Goal: Find specific page/section: Find specific page/section

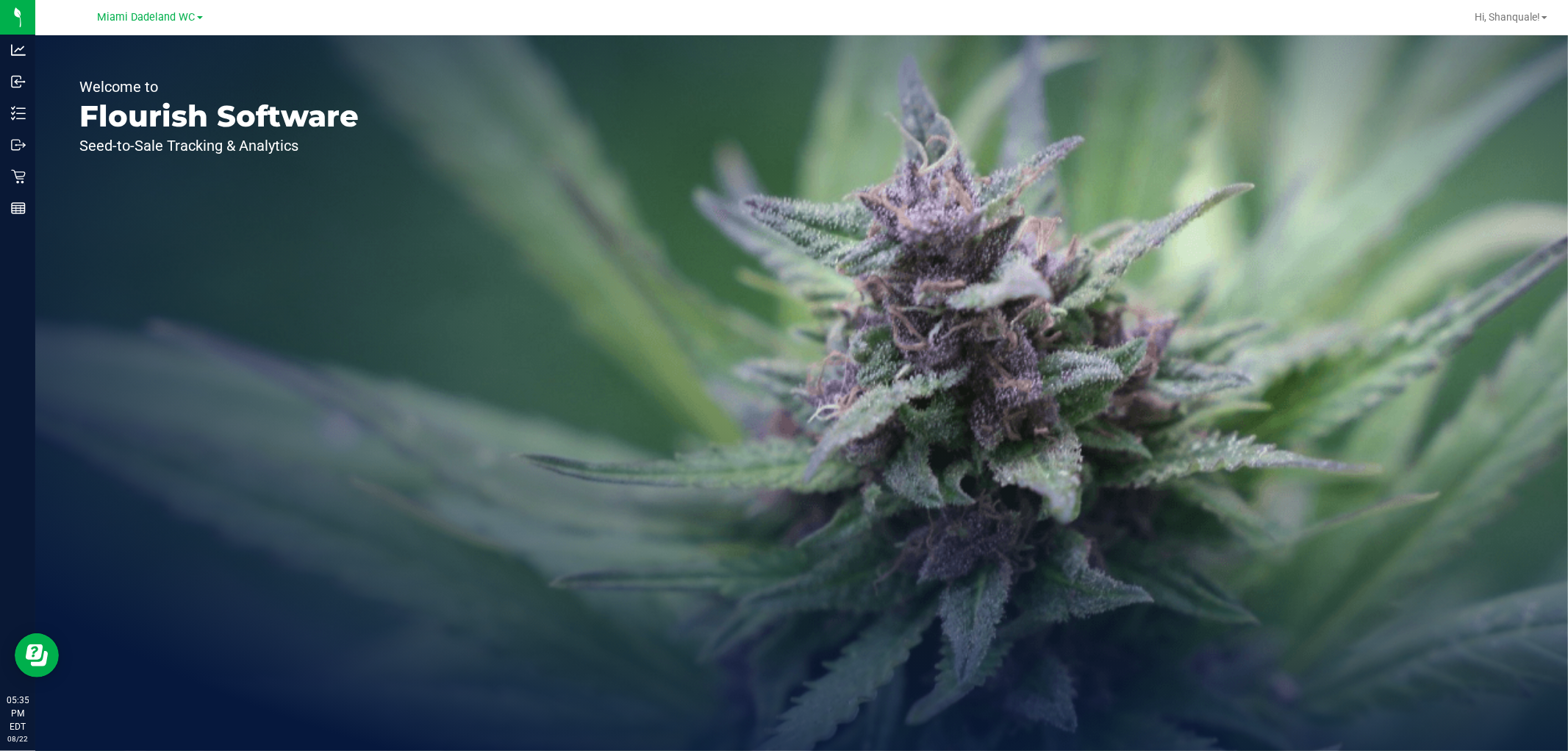
click at [12, 118] on icon at bounding box center [18, 113] width 15 height 15
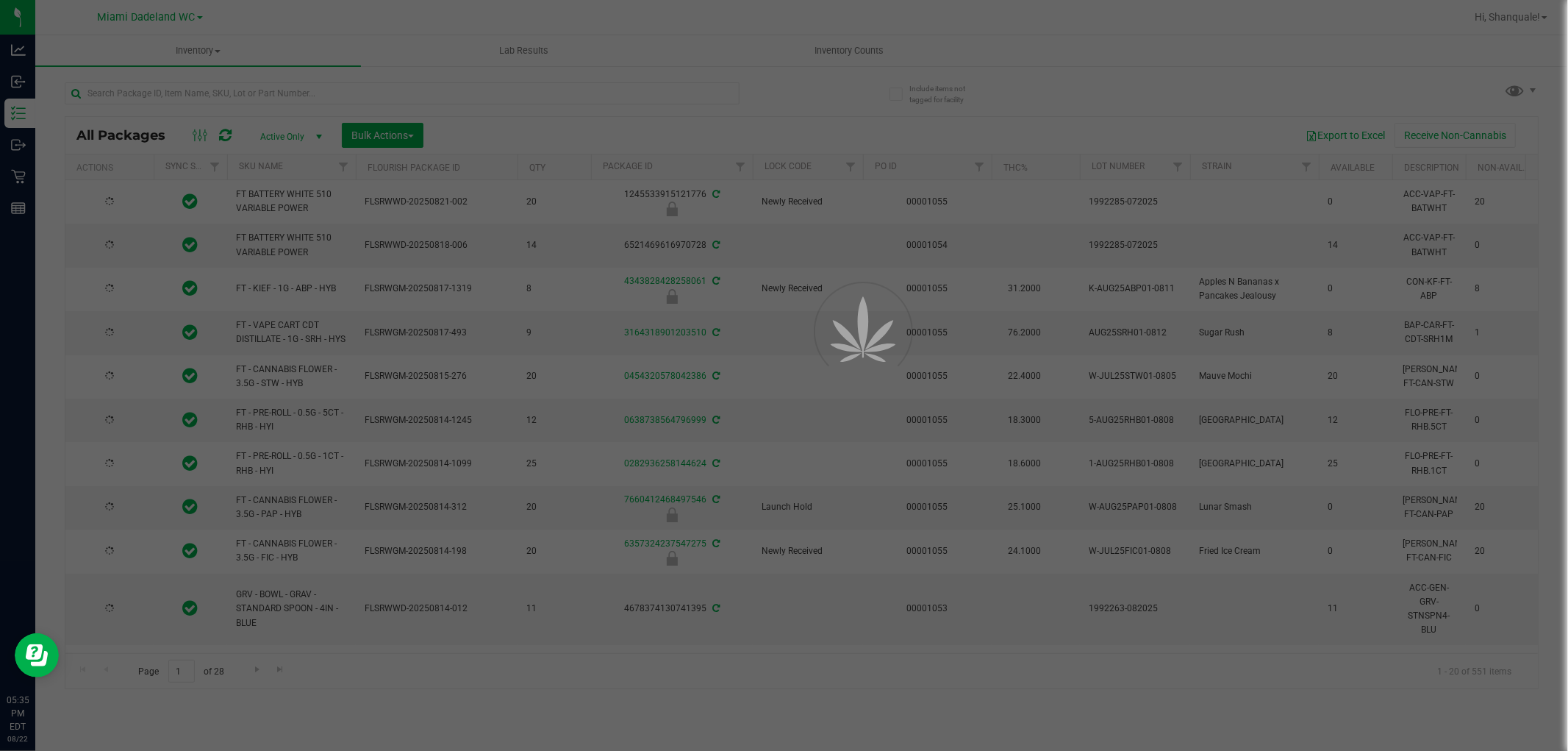
click at [290, 99] on div at bounding box center [784, 375] width 1568 height 751
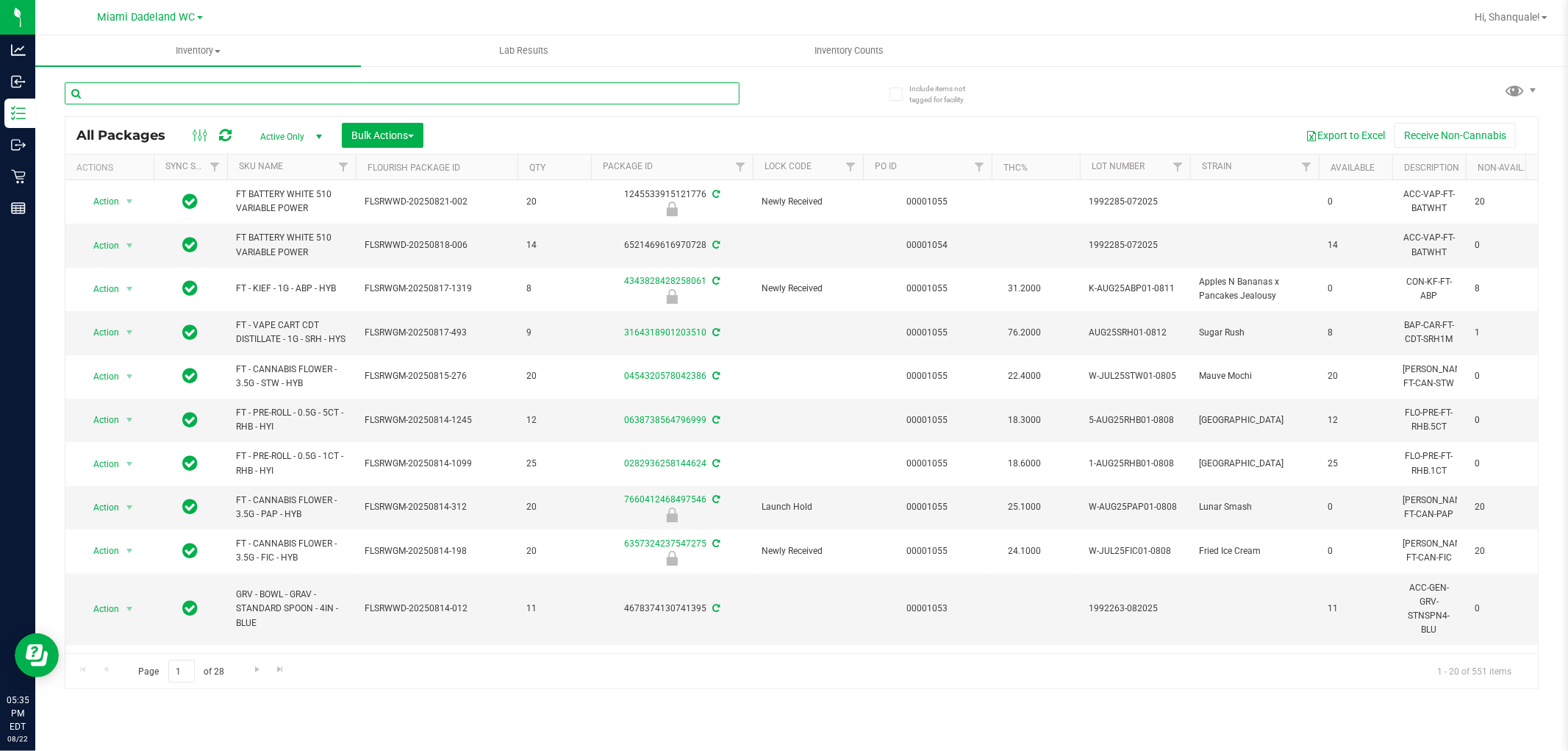
click at [284, 90] on input "text" at bounding box center [402, 93] width 675 height 22
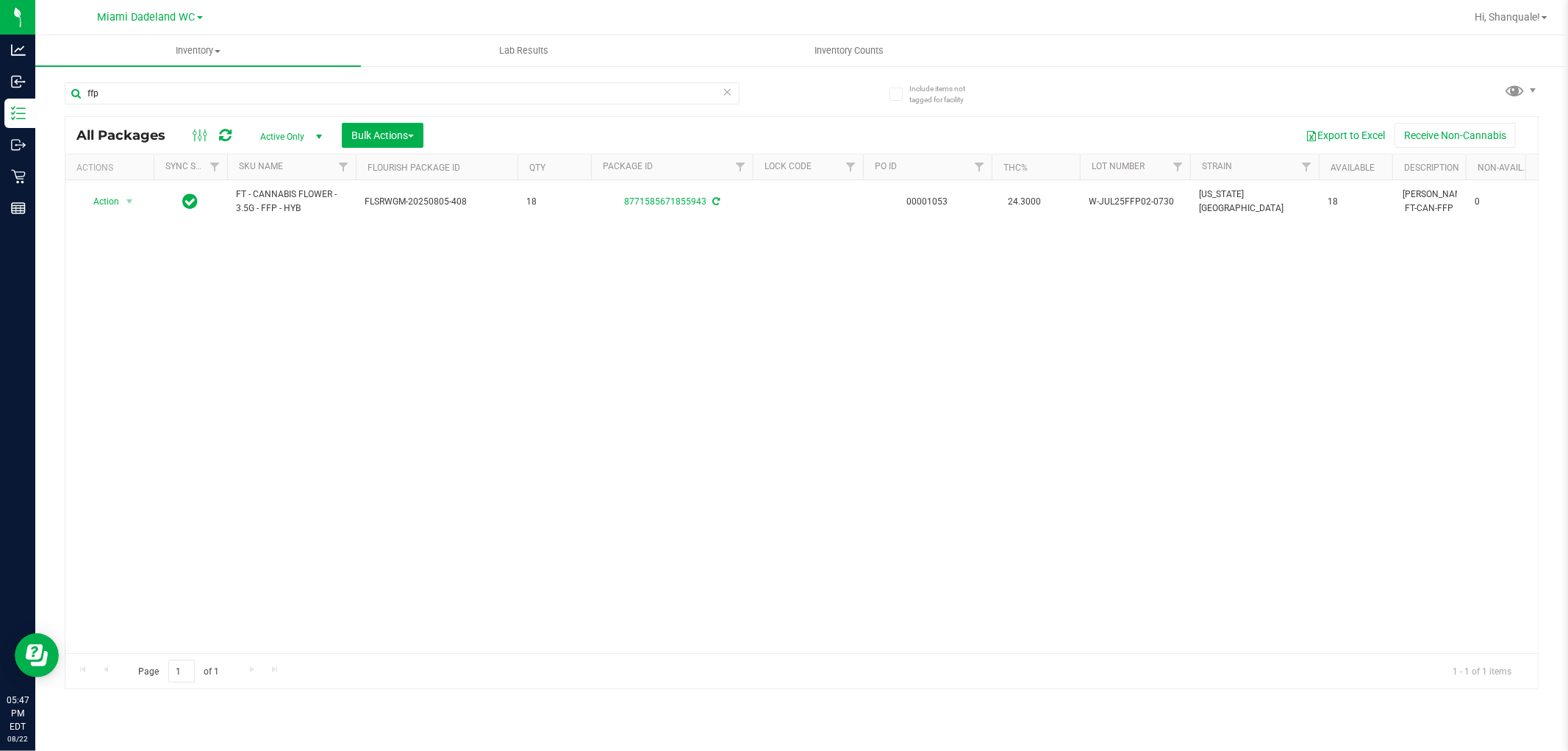
click at [457, 437] on div "Action Action Adjust qty Create package Edit attributes Global inventory Locate…" at bounding box center [801, 417] width 1472 height 473
click at [156, 89] on input "ffp" at bounding box center [402, 93] width 675 height 22
type input "f"
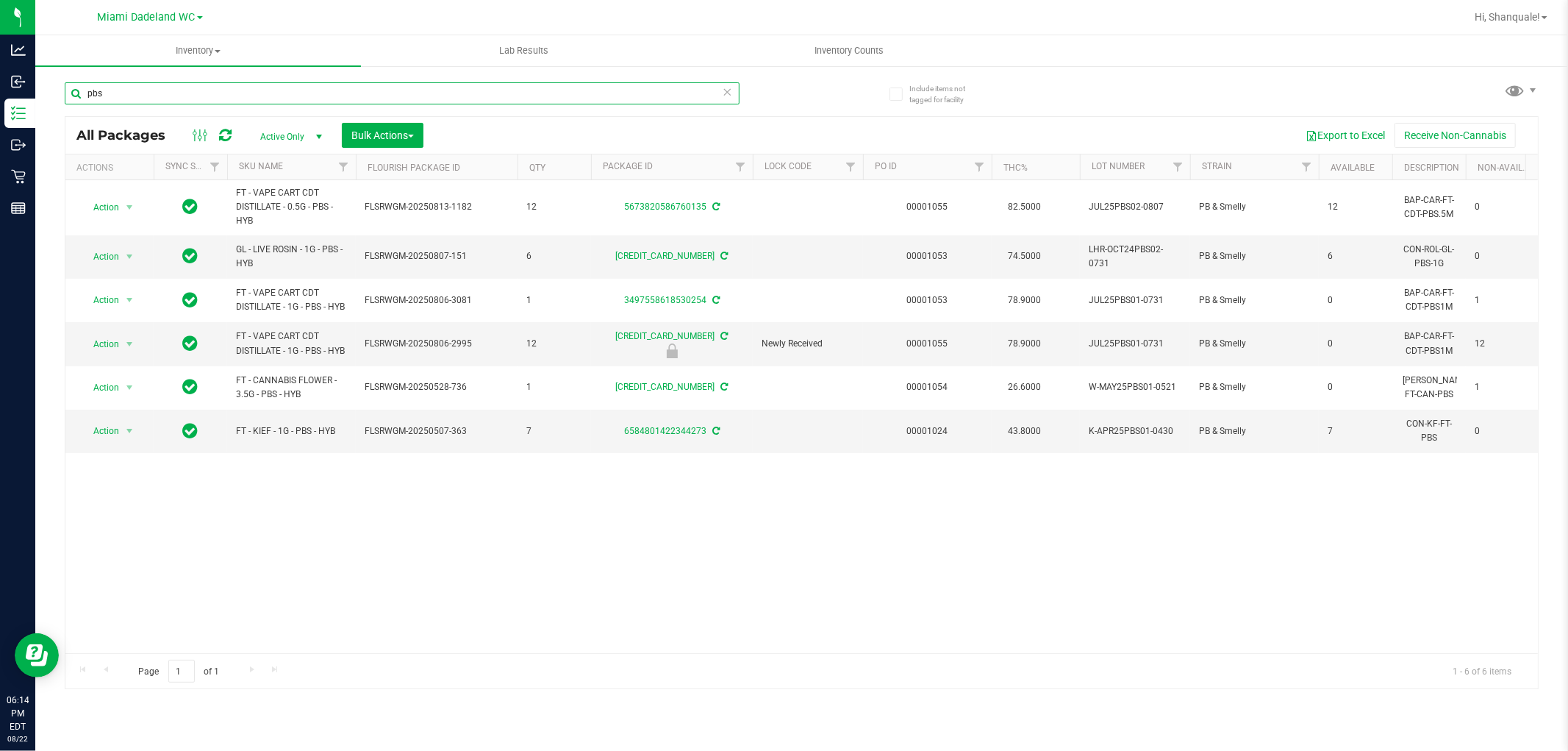
type input "pbs"
